Goal: Task Accomplishment & Management: Use online tool/utility

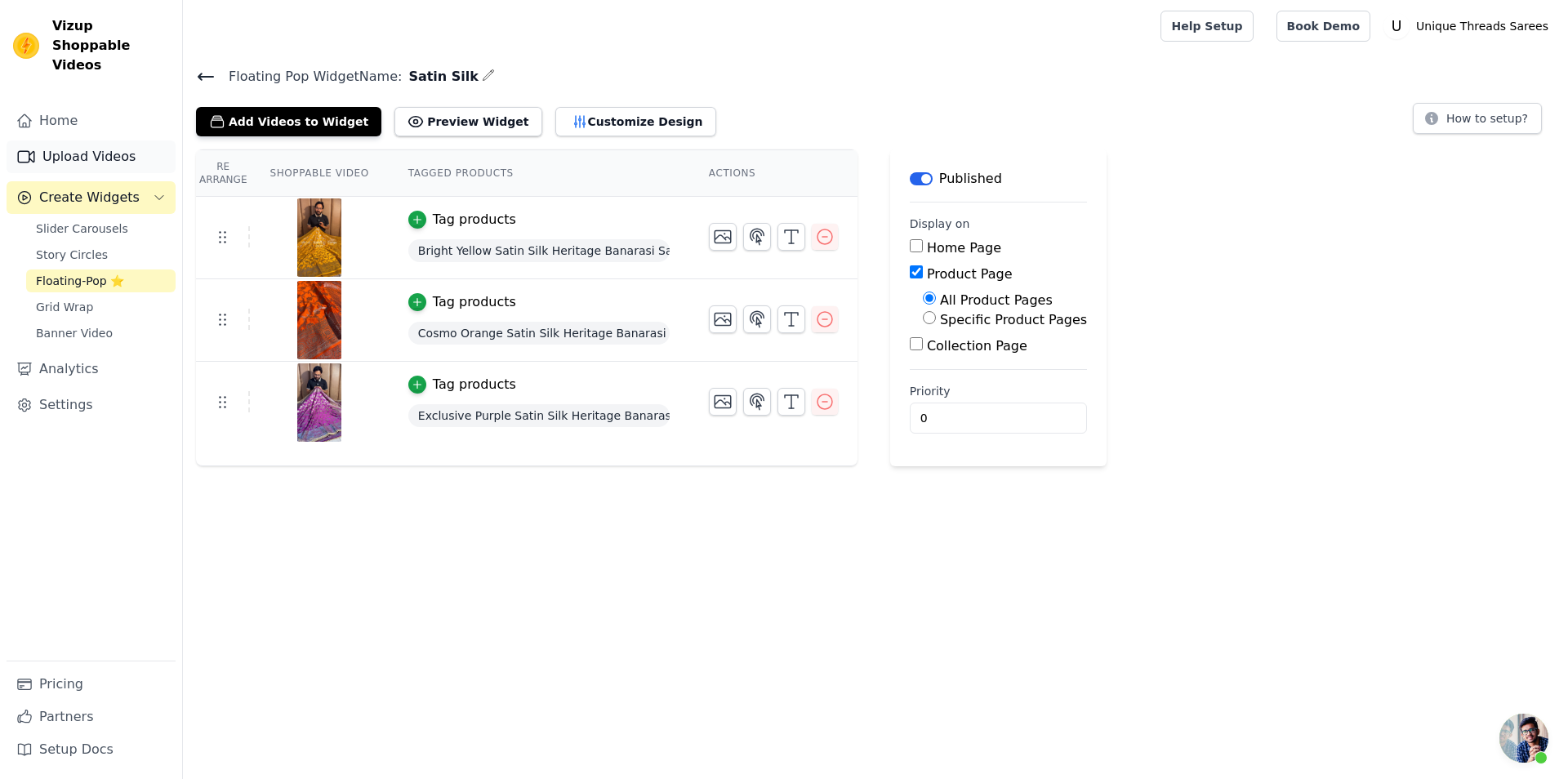
click at [61, 142] on link "Upload Videos" at bounding box center [91, 157] width 169 height 32
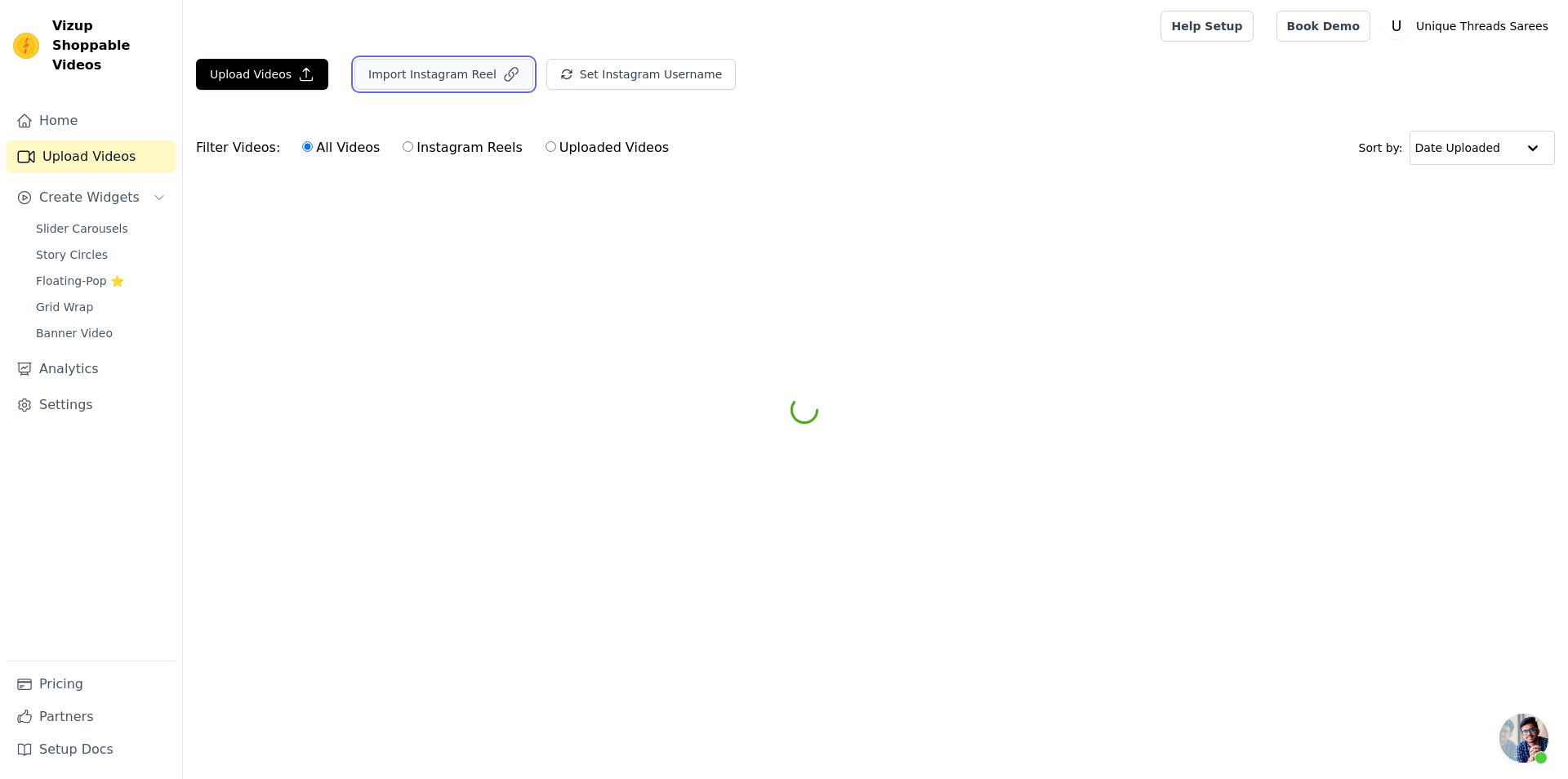
click at [437, 77] on button "Import Instagram Reel" at bounding box center [444, 74] width 179 height 31
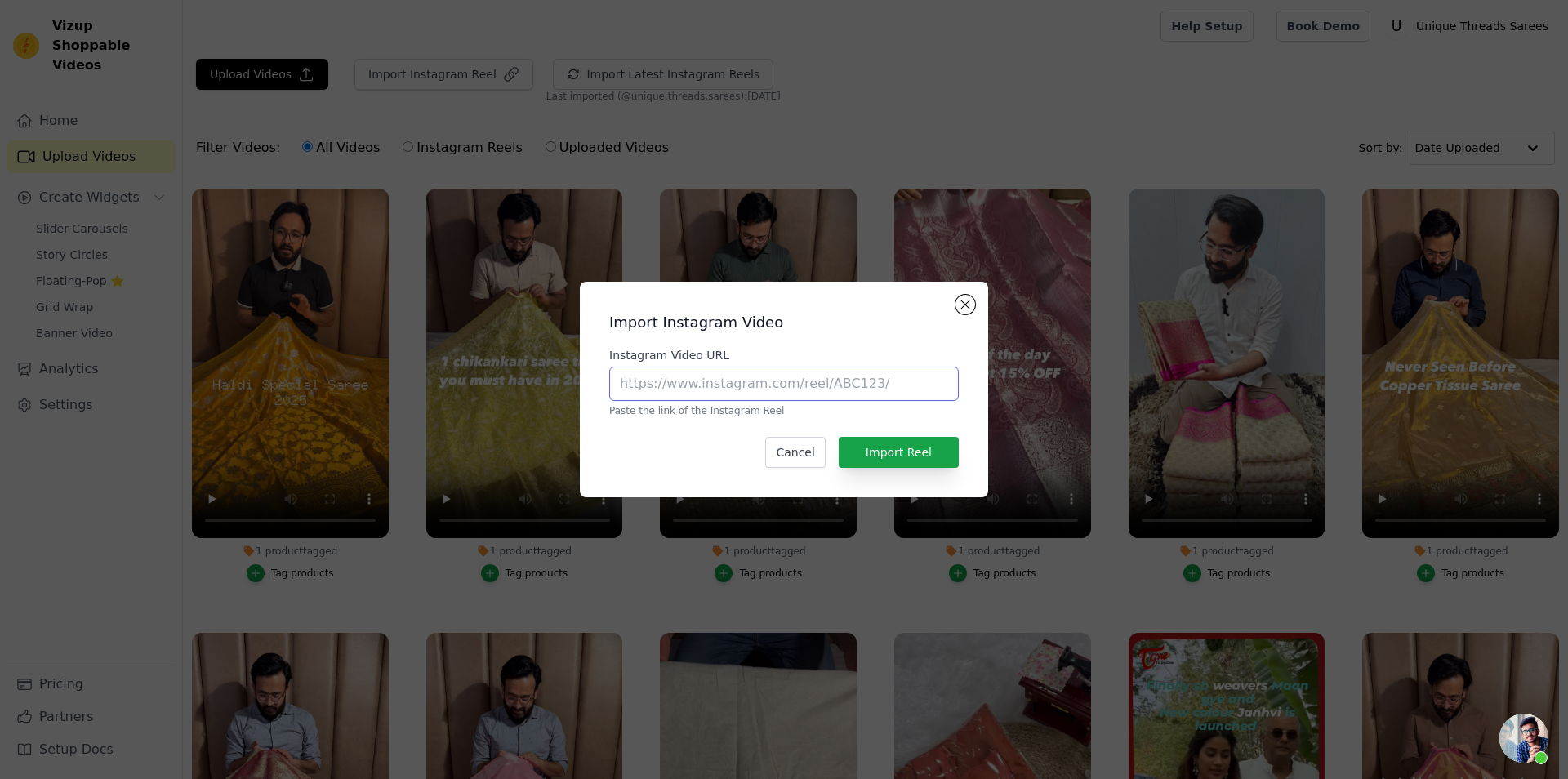
click at [709, 382] on input "Instagram Video URL" at bounding box center [784, 384] width 350 height 34
paste input "[URL][DOMAIN_NAME]"
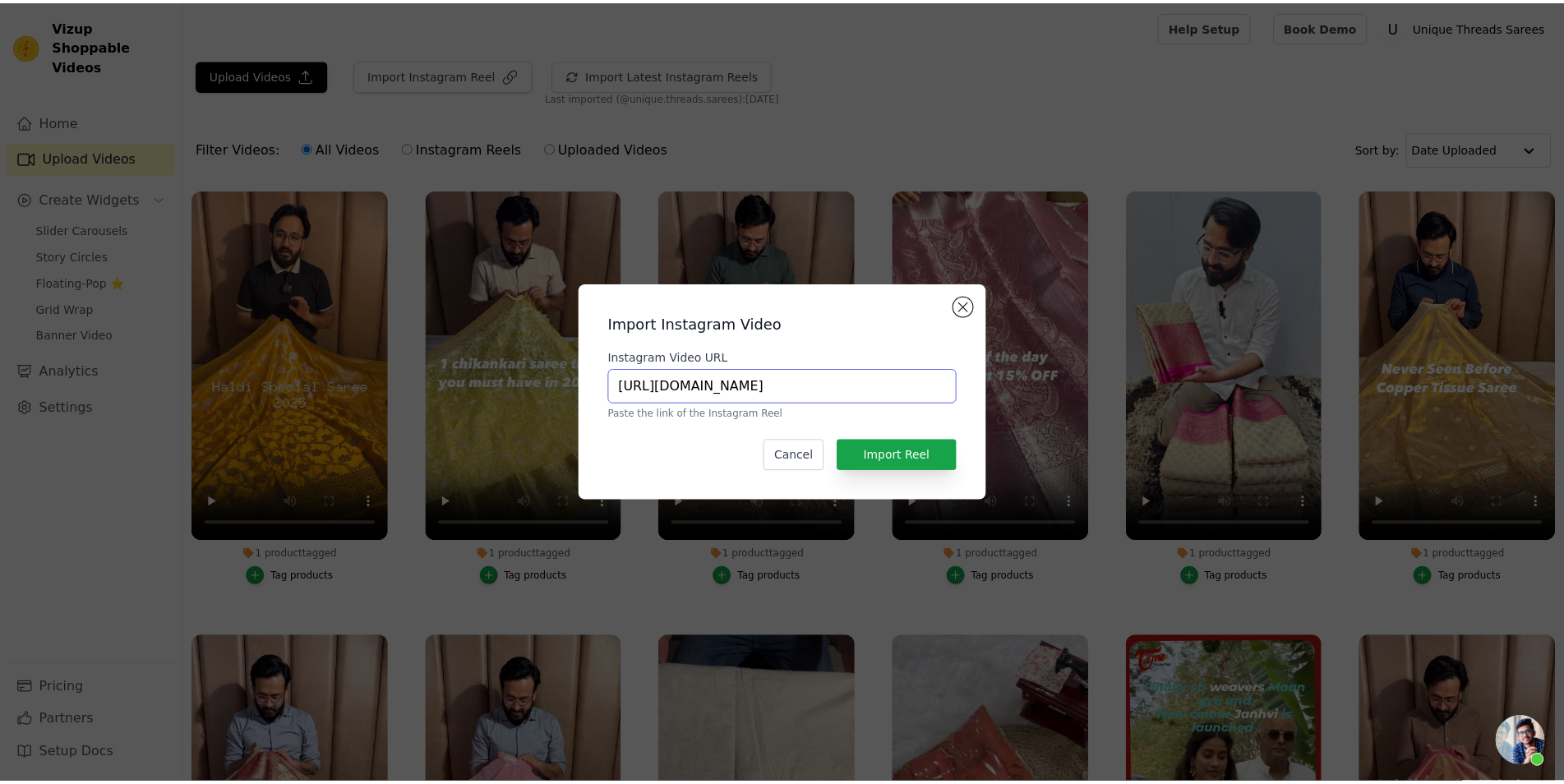
scroll to position [0, 334]
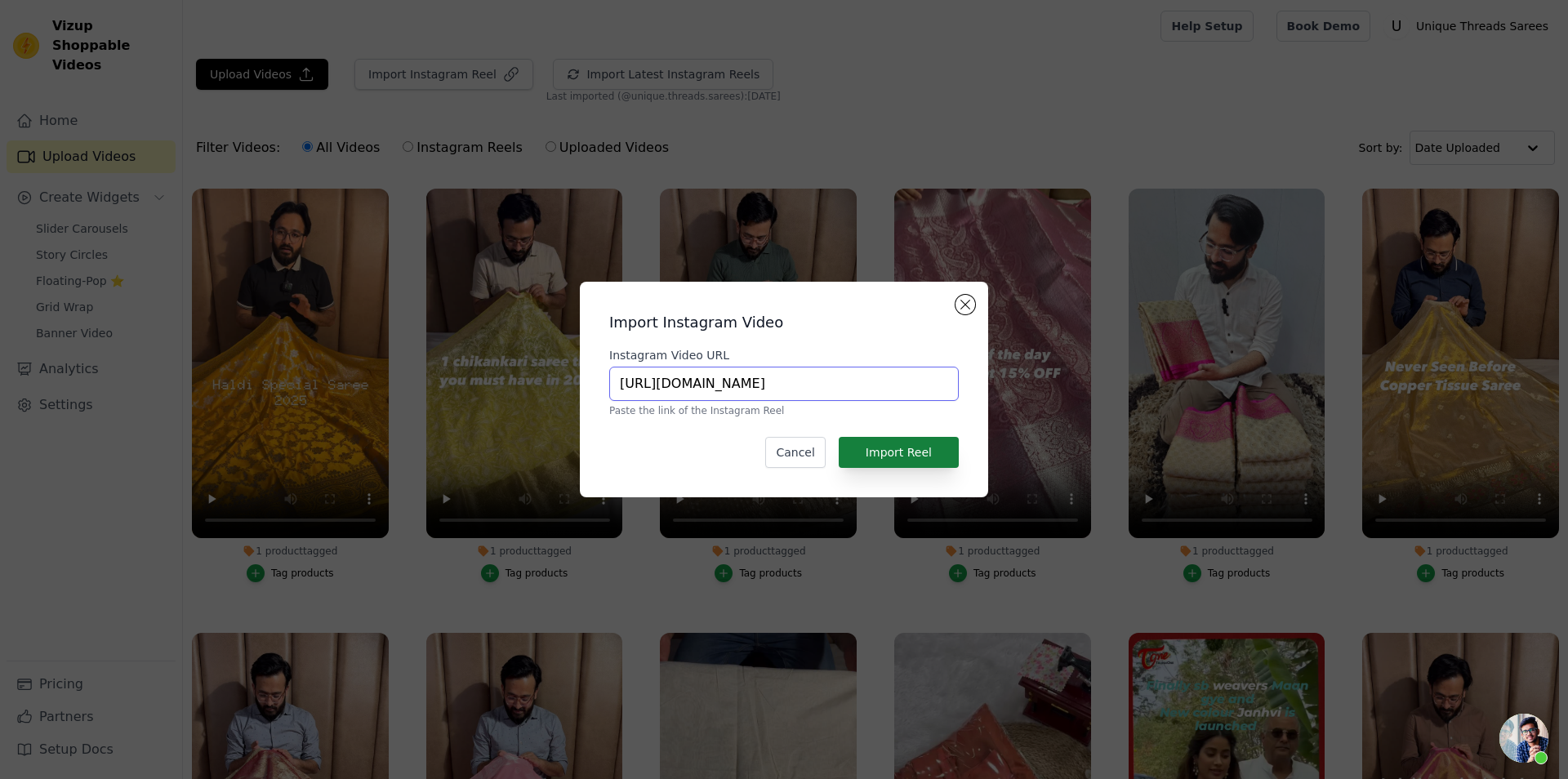
type input "[URL][DOMAIN_NAME]"
click at [920, 459] on button "Import Reel" at bounding box center [899, 452] width 120 height 31
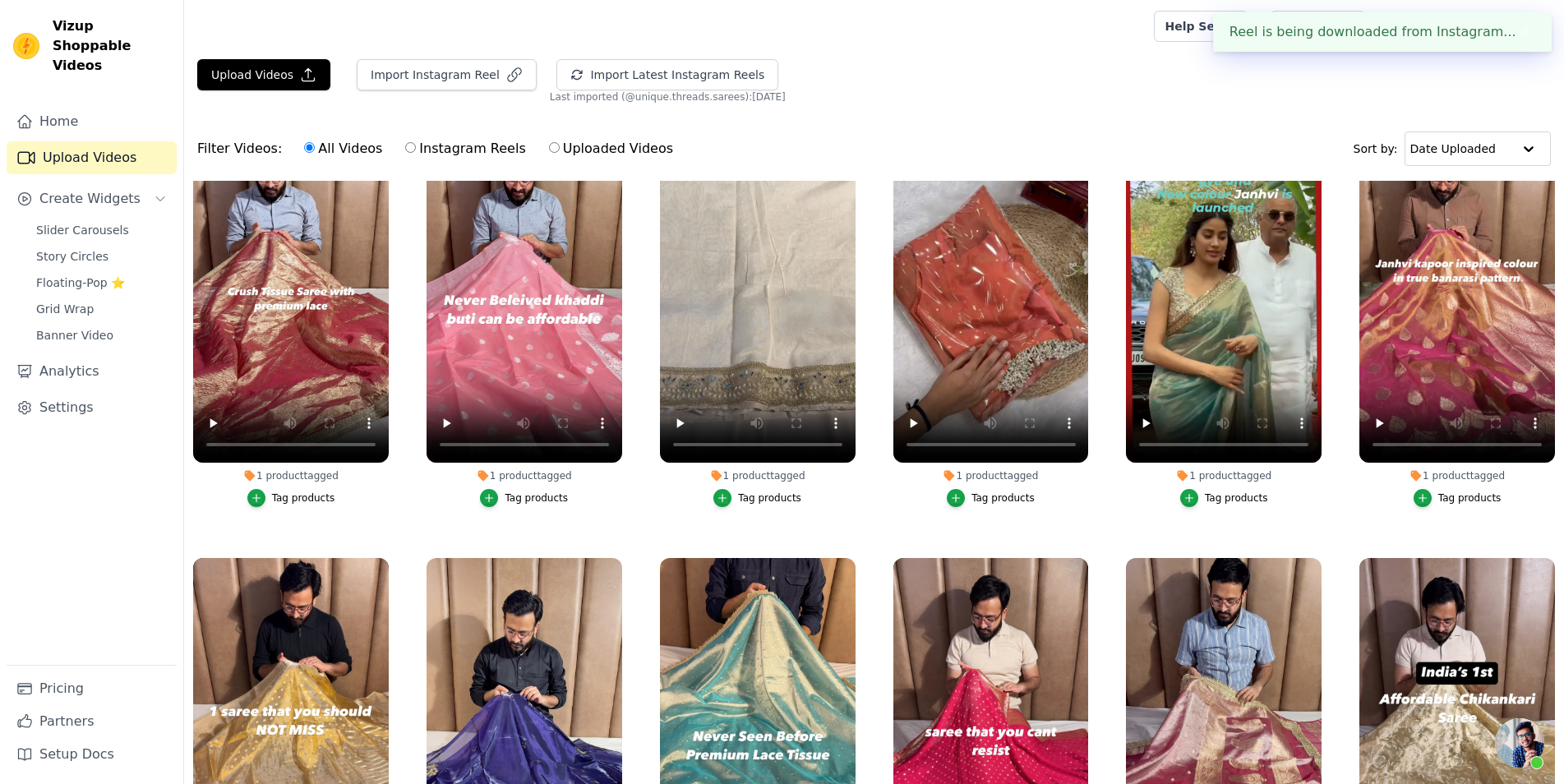
scroll to position [0, 0]
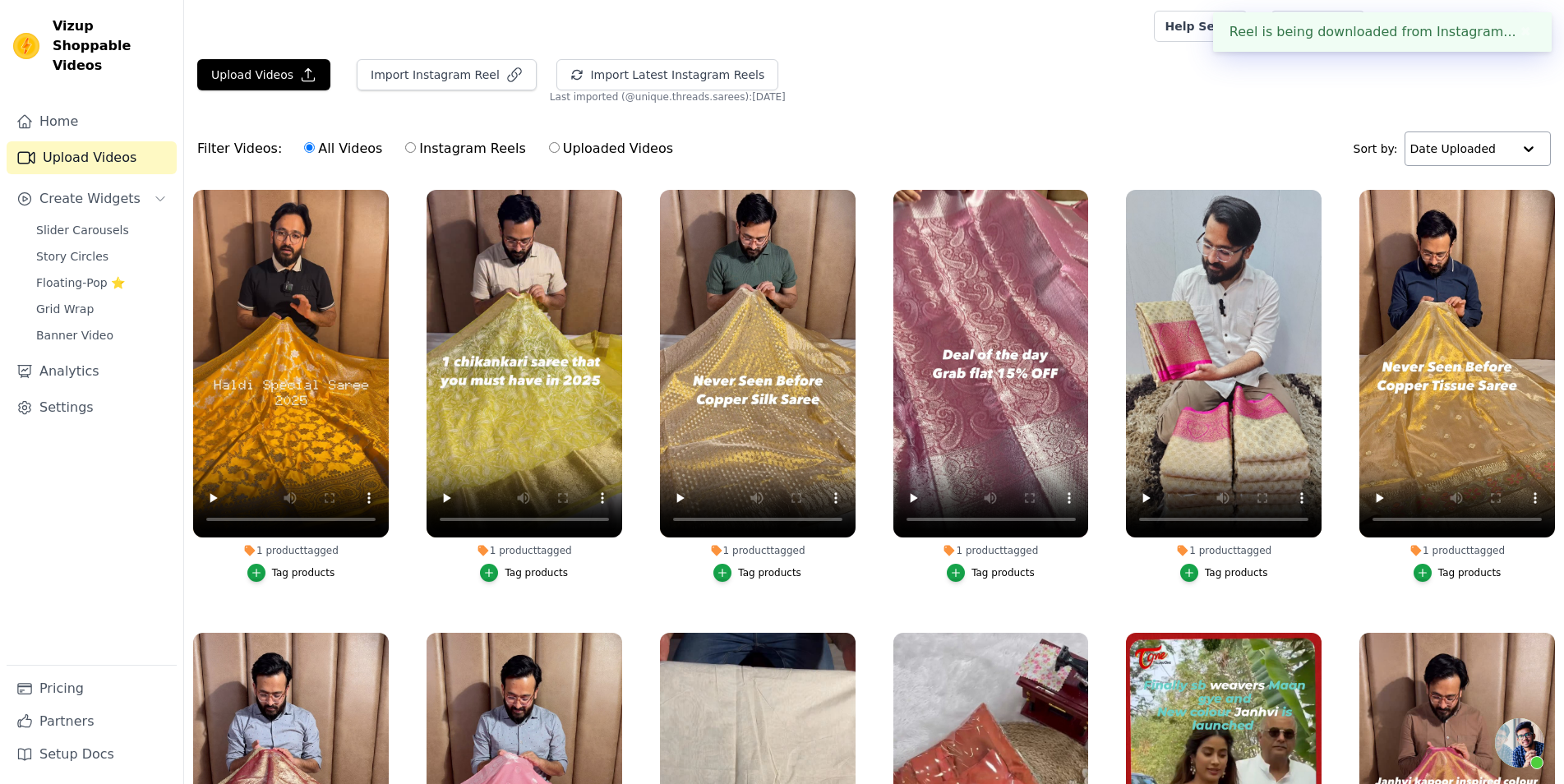
click at [1461, 165] on div "Date Uploaded" at bounding box center [1477, 149] width 146 height 34
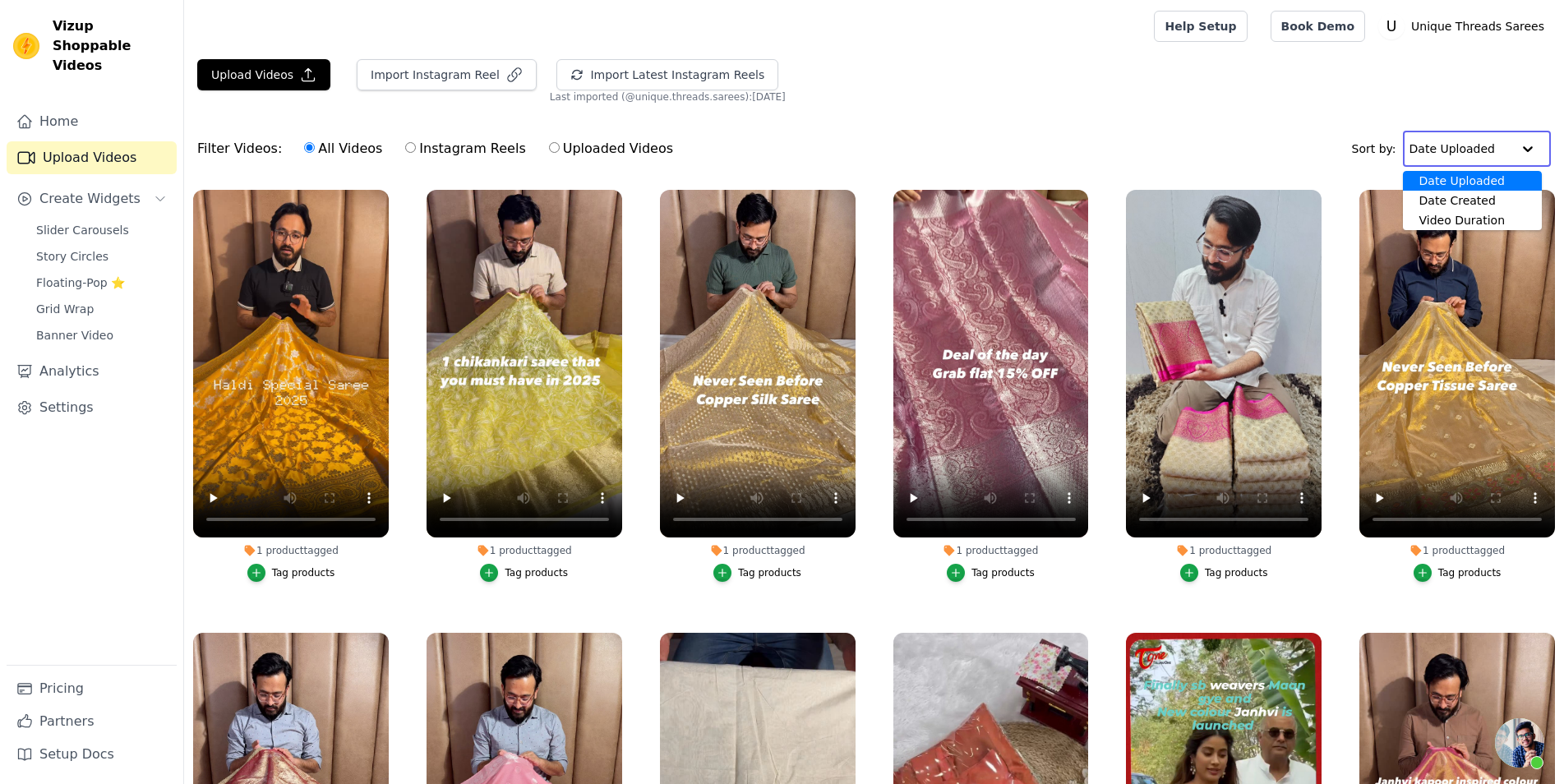
click at [1451, 181] on div "Date Uploaded" at bounding box center [1473, 180] width 139 height 20
click at [131, 272] on link "Floating-Pop ⭐" at bounding box center [101, 283] width 150 height 23
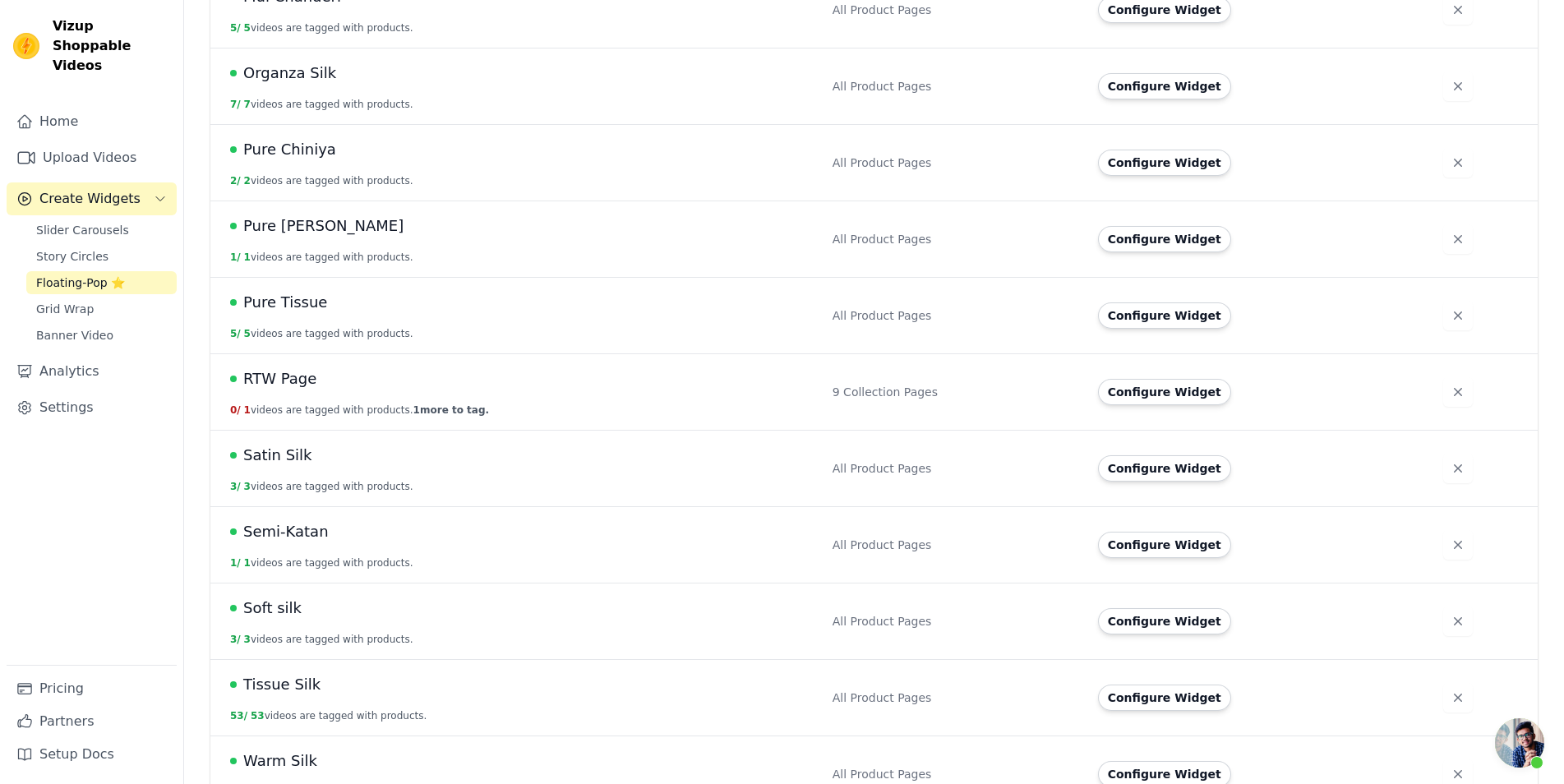
scroll to position [856, 0]
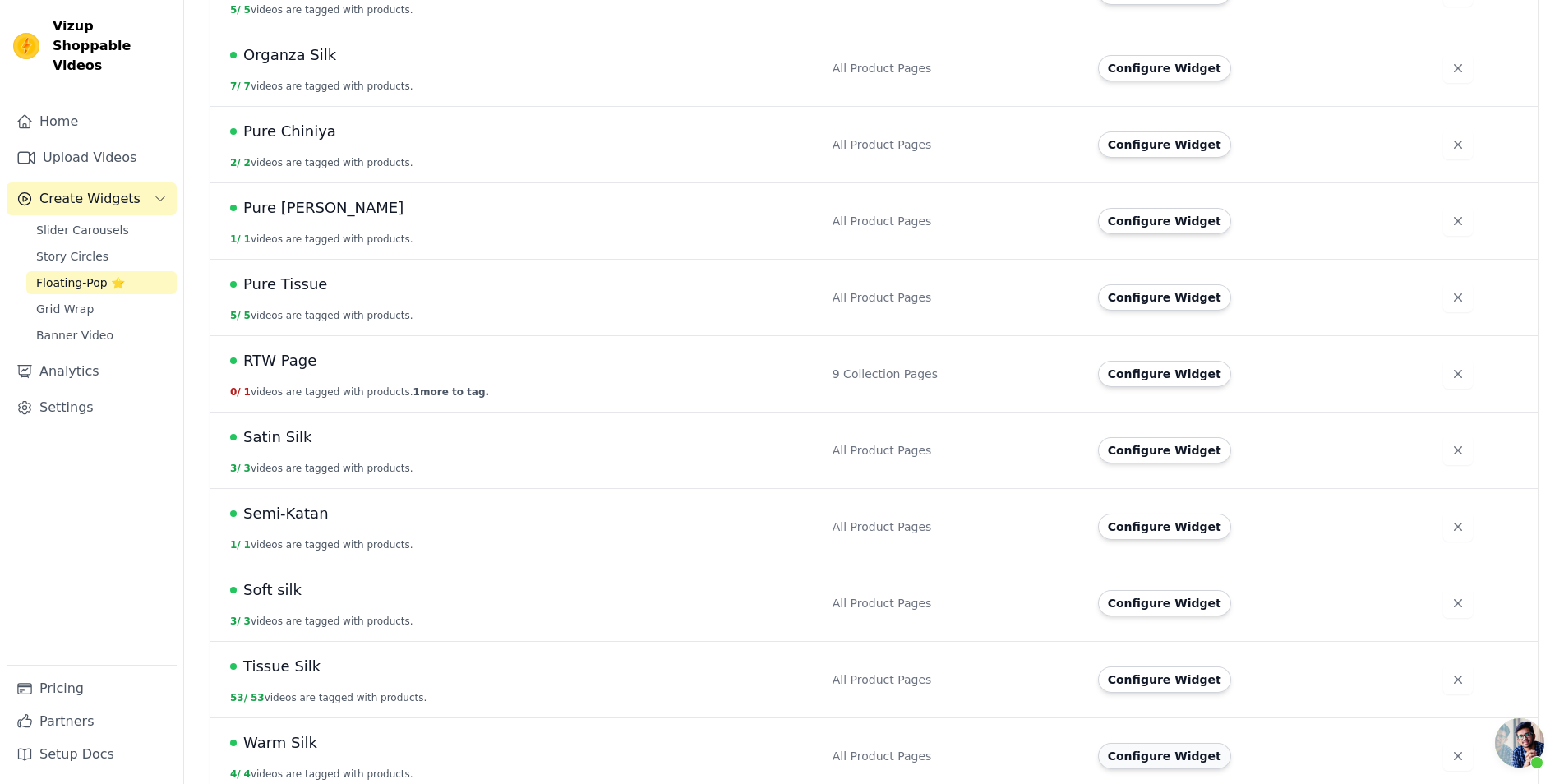
click at [1137, 743] on button "Configure Widget" at bounding box center [1165, 756] width 133 height 27
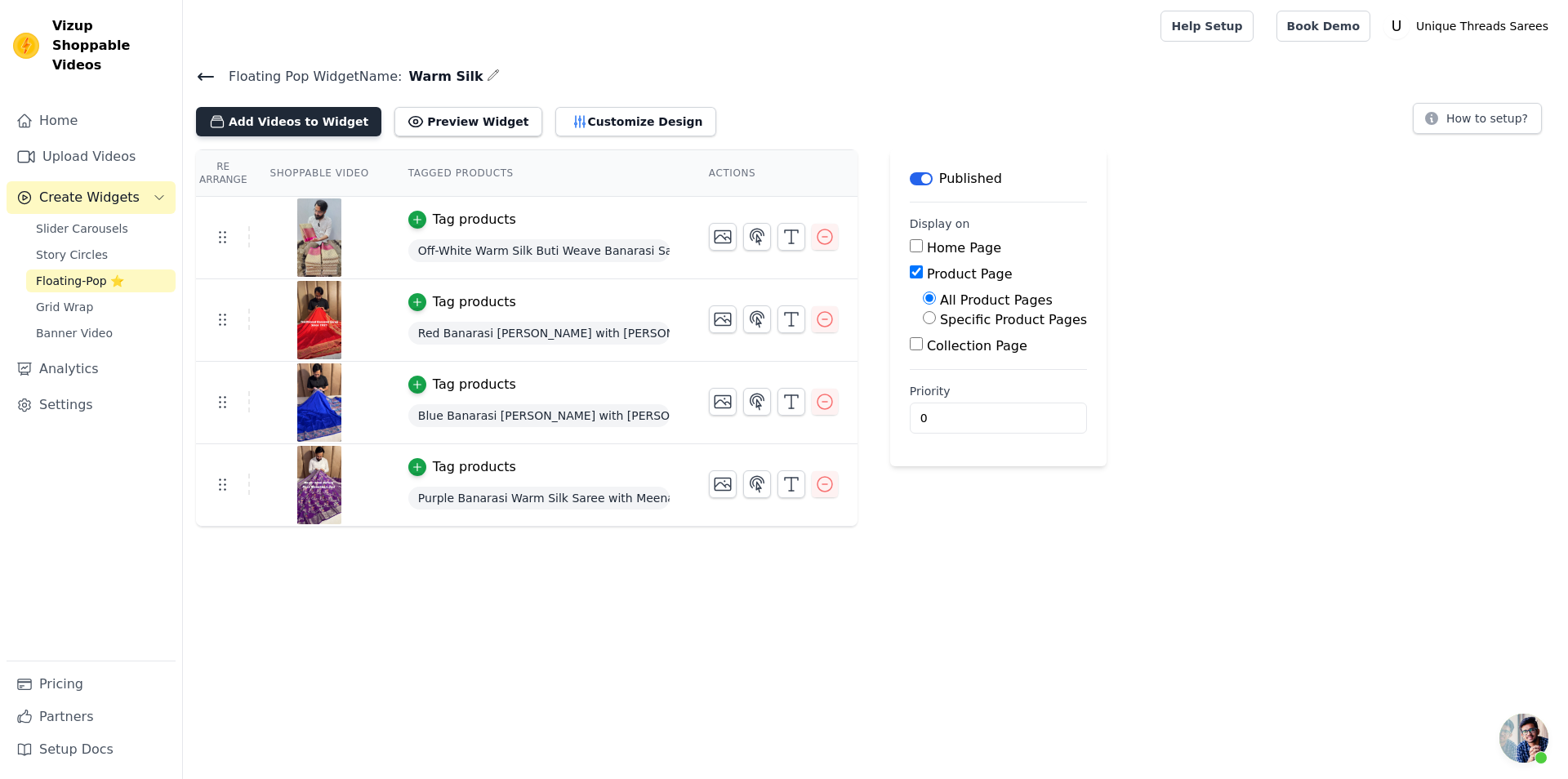
click at [278, 114] on button "Add Videos to Widget" at bounding box center [289, 121] width 185 height 29
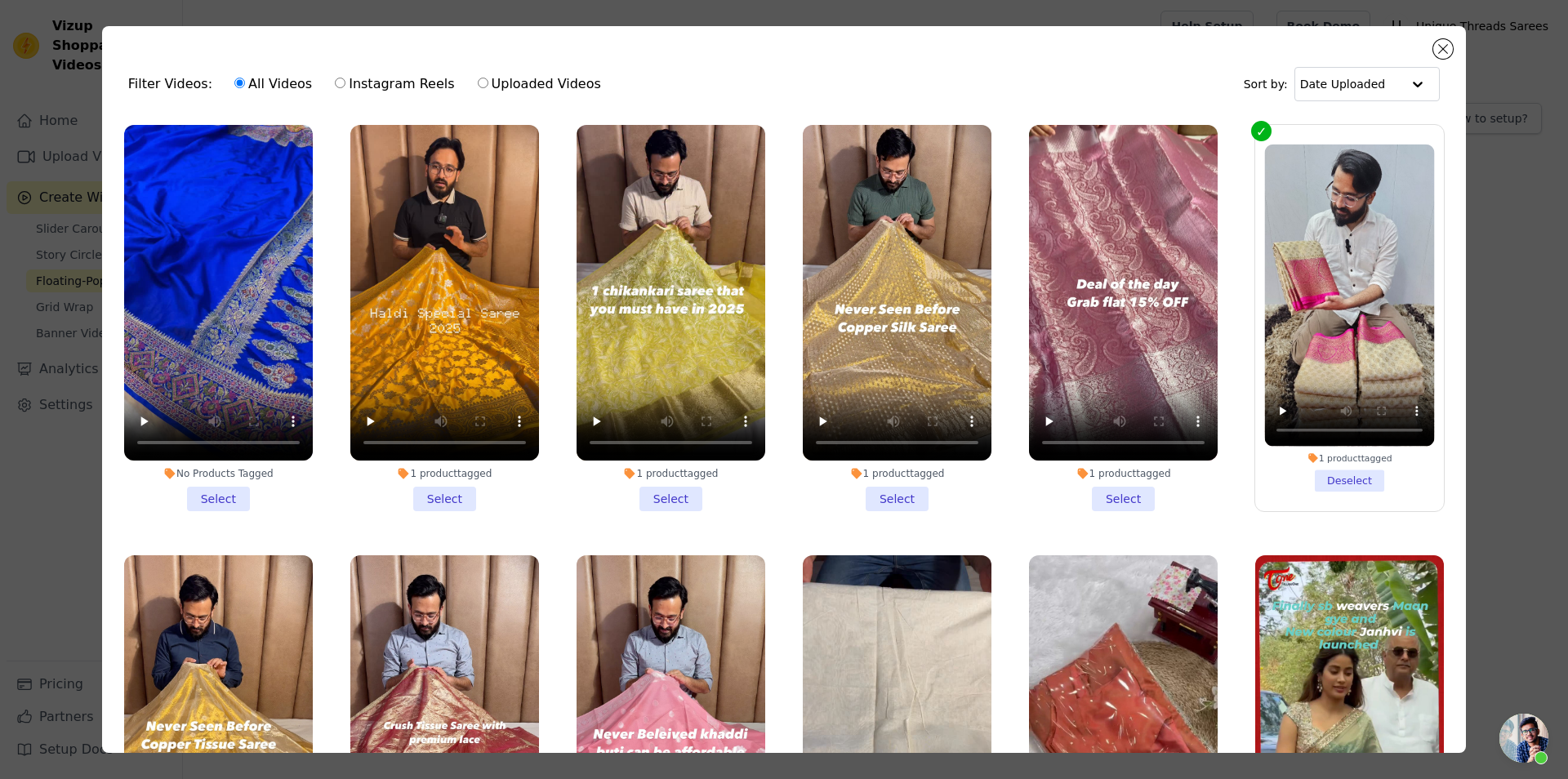
click at [217, 495] on li "No Products Tagged Select" at bounding box center [218, 317] width 189 height 387
click at [0, 0] on input "No Products Tagged Select" at bounding box center [0, 0] width 0 height 0
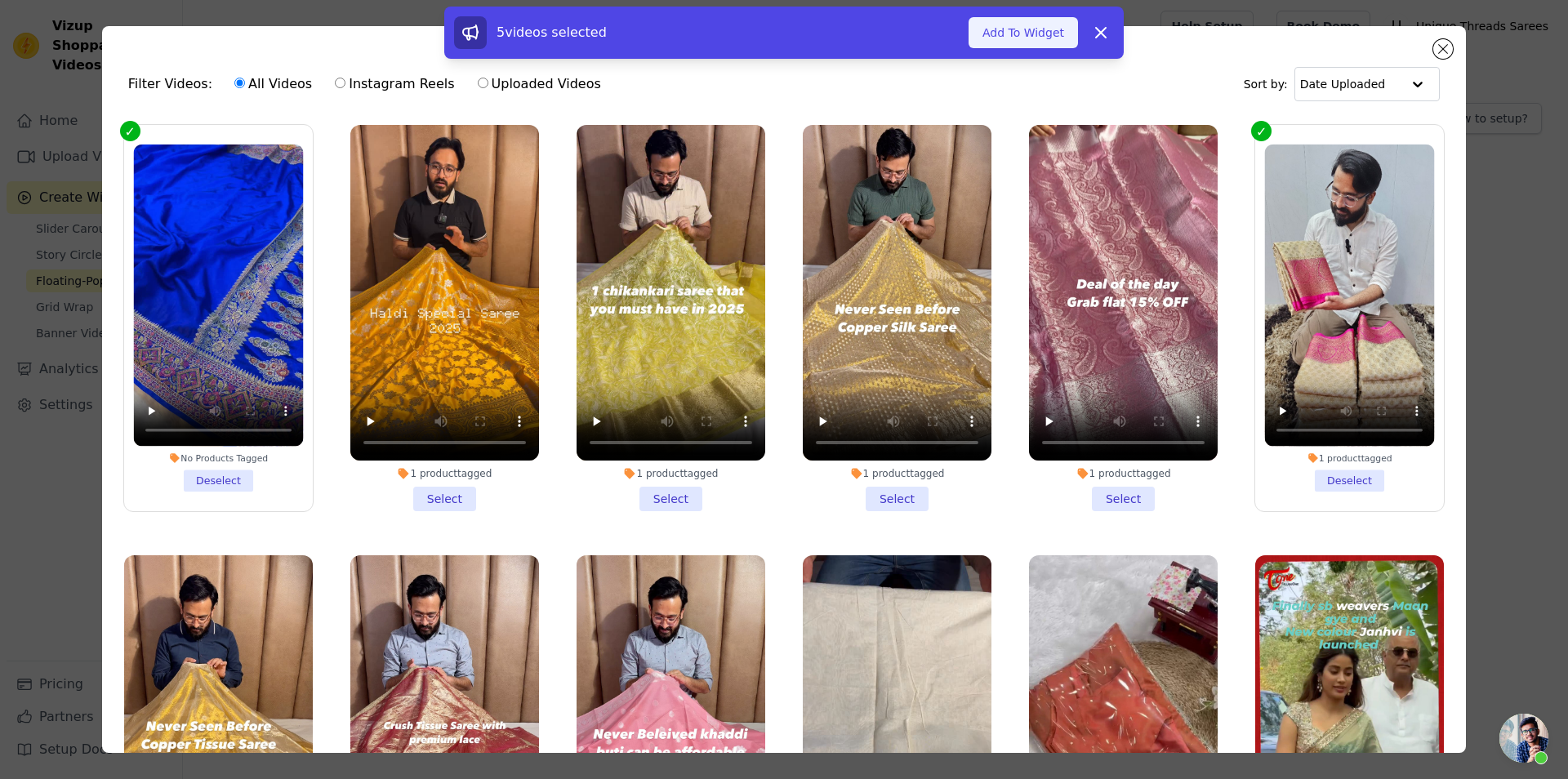
click at [1036, 31] on button "Add To Widget" at bounding box center [1023, 32] width 109 height 31
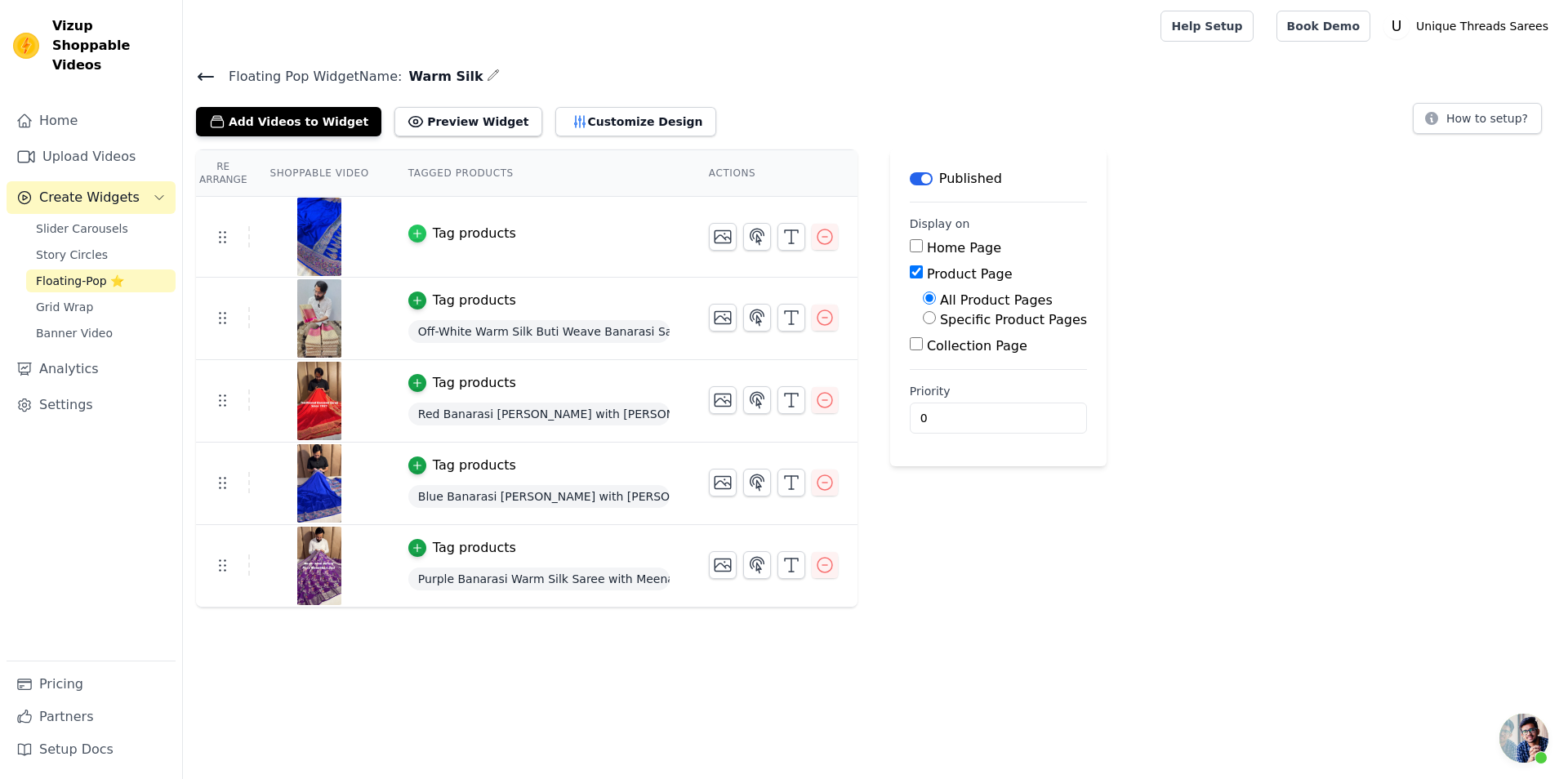
click at [410, 229] on div "button" at bounding box center [417, 233] width 18 height 18
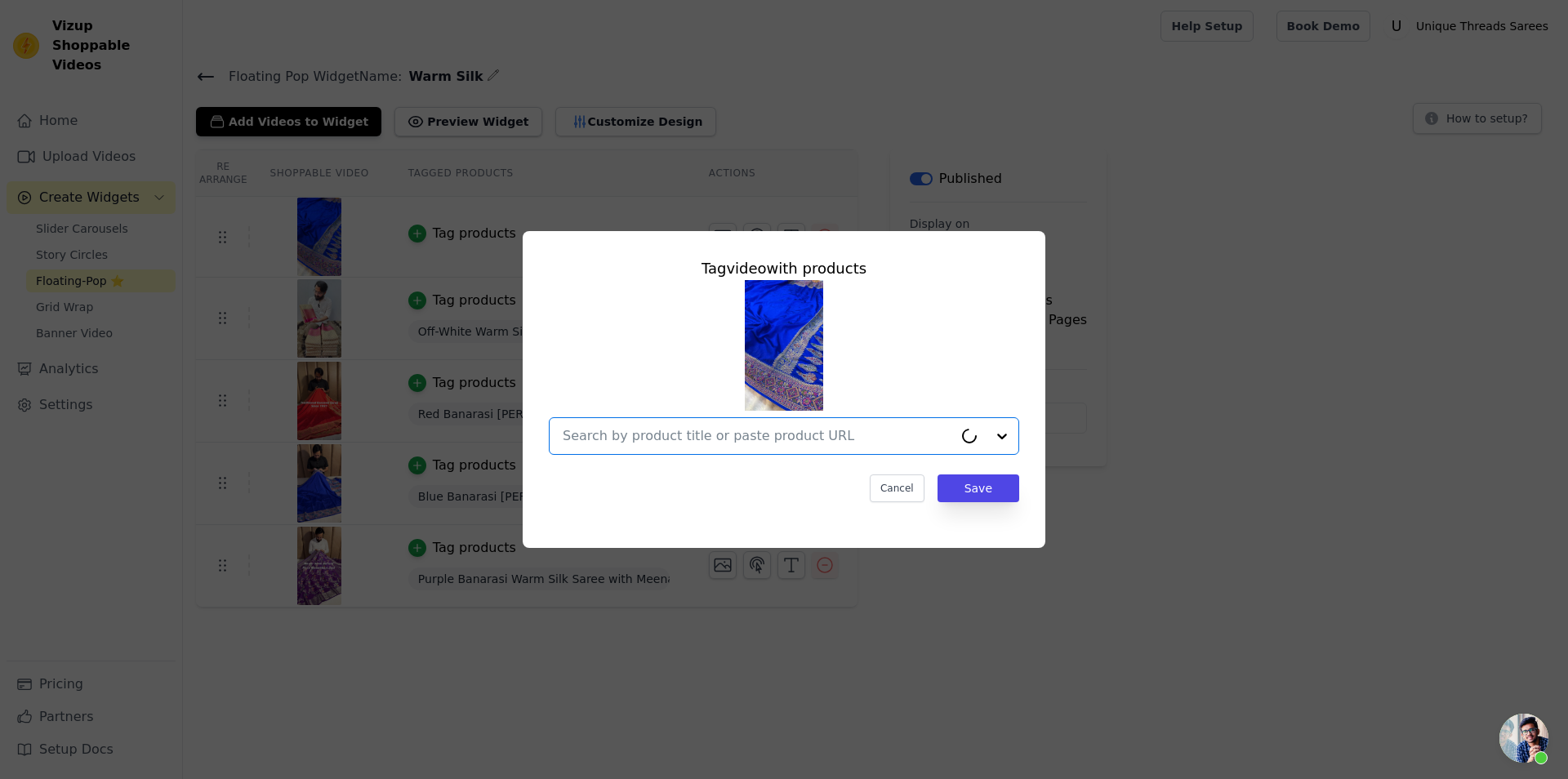
click at [673, 427] on input "text" at bounding box center [757, 436] width 390 height 20
paste input "[URL][DOMAIN_NAME]"
type input "[URL][DOMAIN_NAME]"
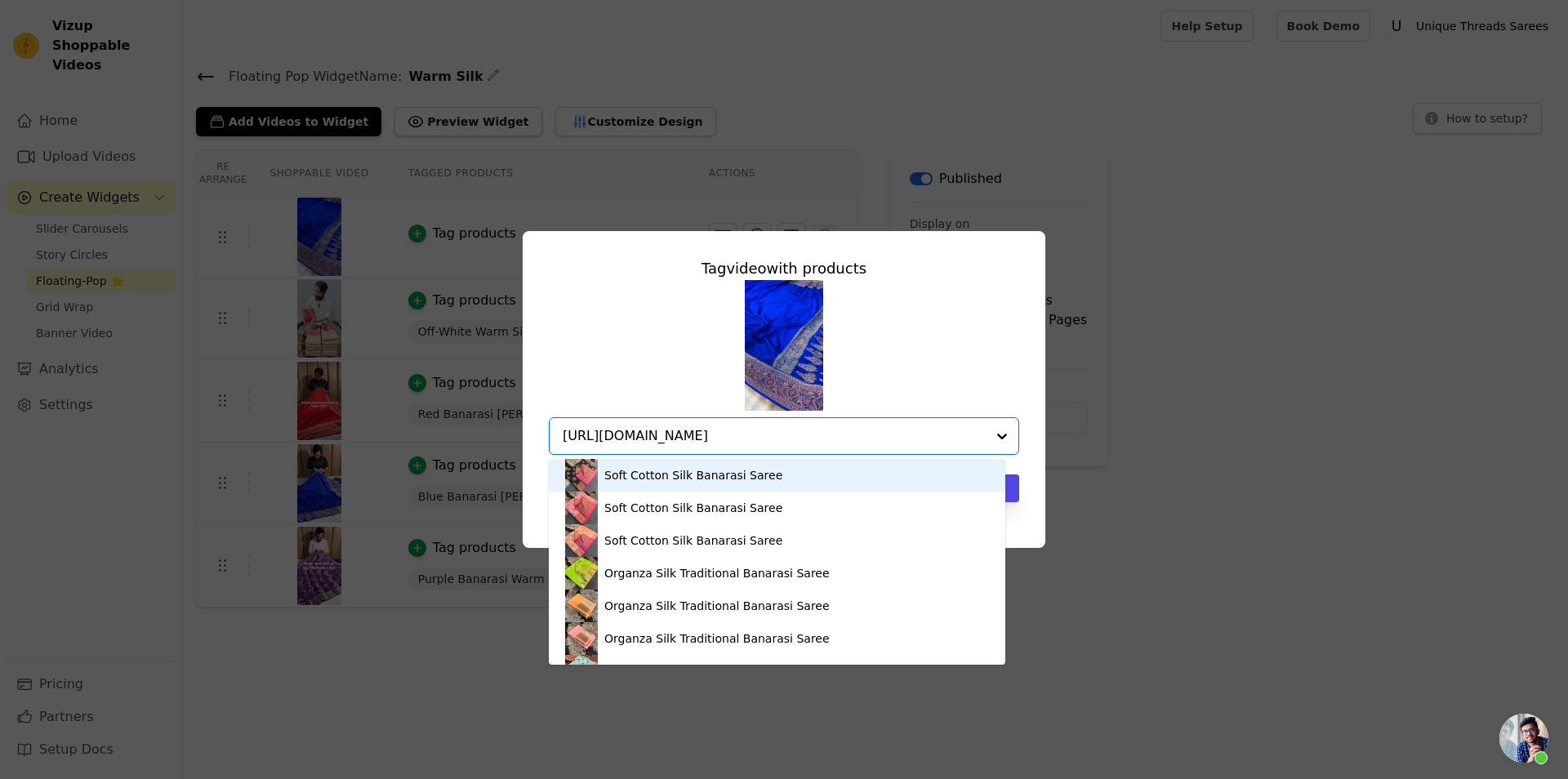
scroll to position [0, 287]
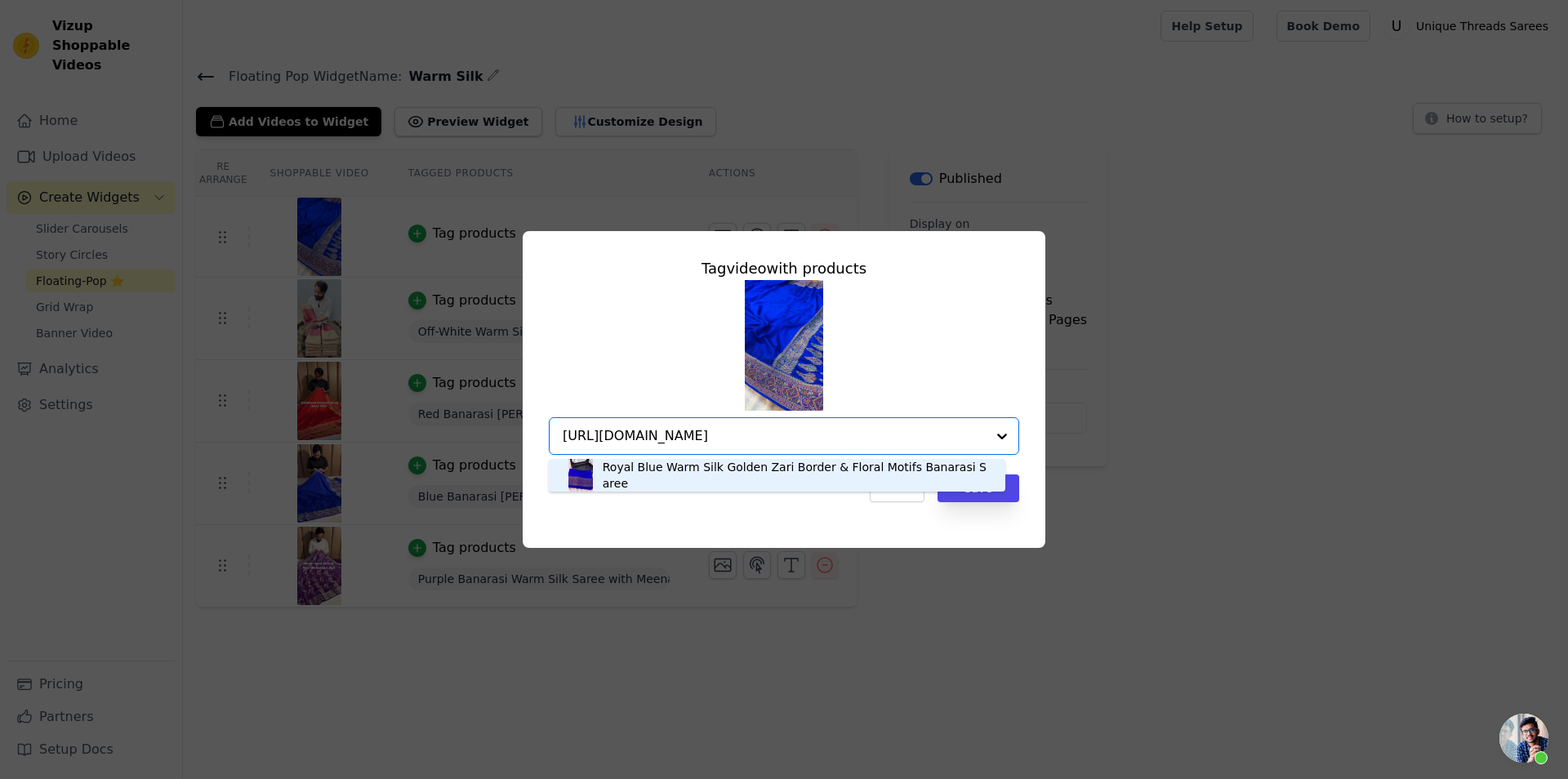
click at [665, 477] on div "Royal Blue Warm Silk Golden Zari Border & Floral Motifs Banarasi Saree" at bounding box center [796, 475] width 387 height 32
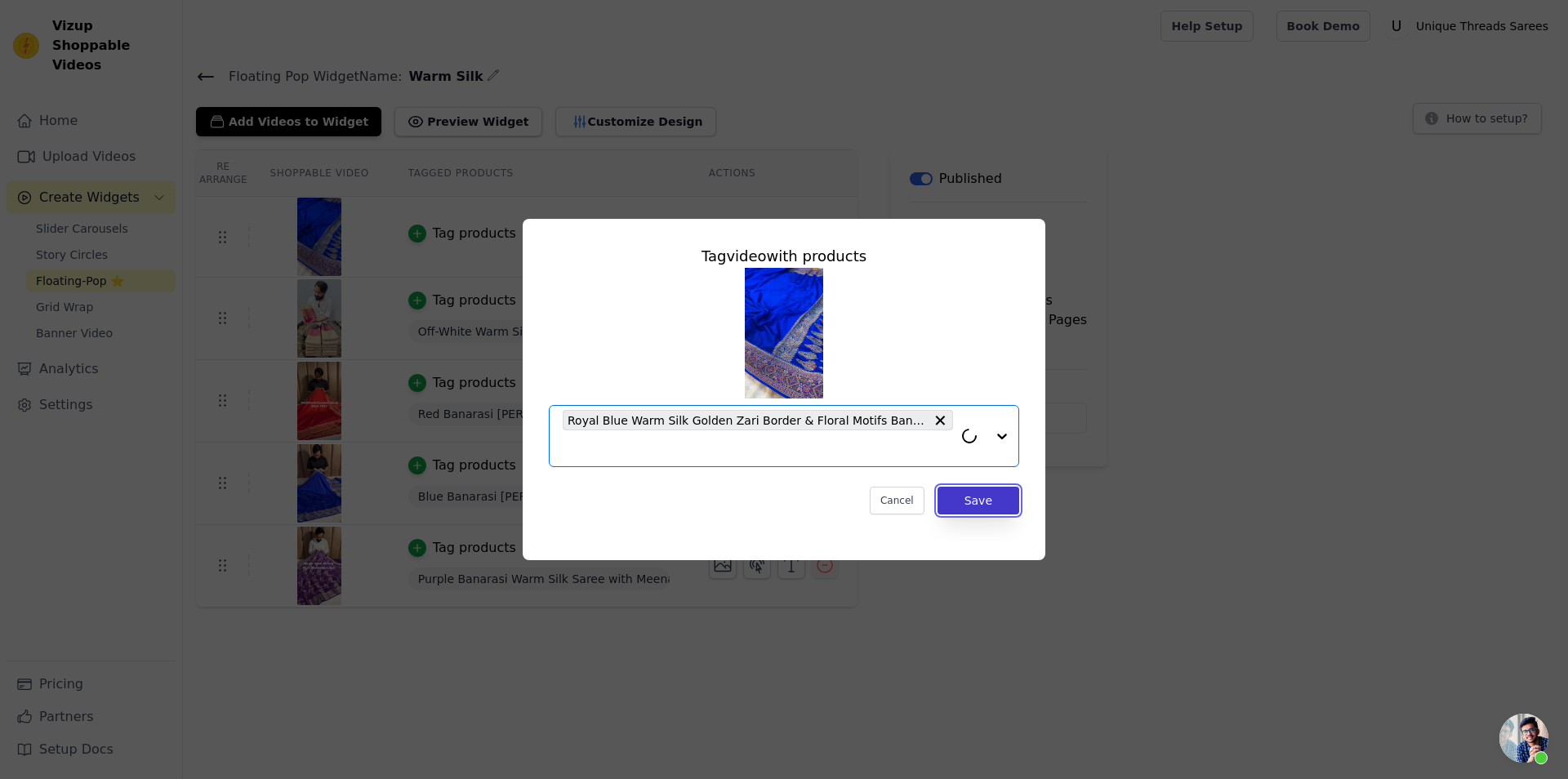
click at [987, 496] on button "Save" at bounding box center [979, 500] width 82 height 28
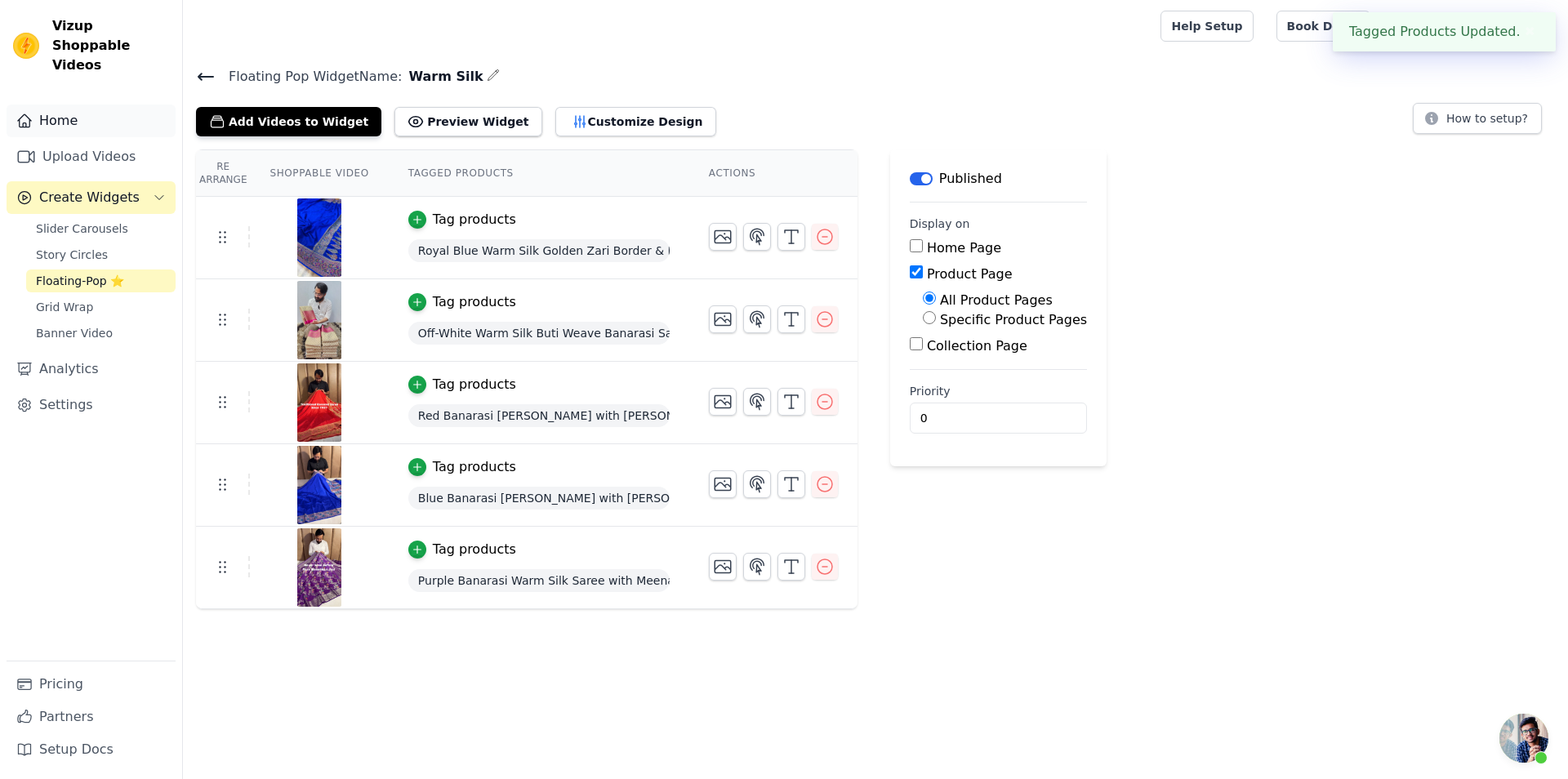
click at [98, 111] on link "Home" at bounding box center [91, 120] width 169 height 32
